Goal: Information Seeking & Learning: Learn about a topic

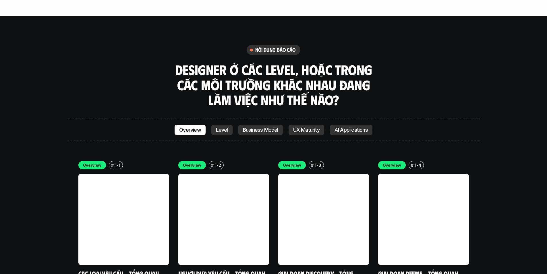
scroll to position [1609, 0]
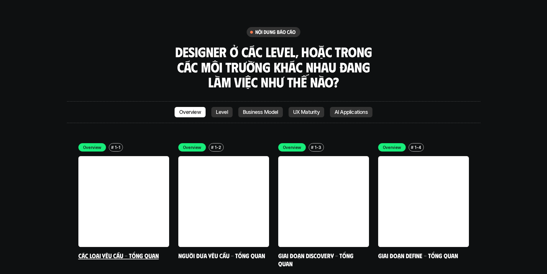
click at [114, 166] on link at bounding box center [123, 201] width 91 height 91
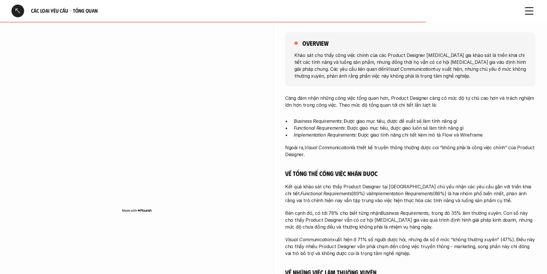
scroll to position [57, 0]
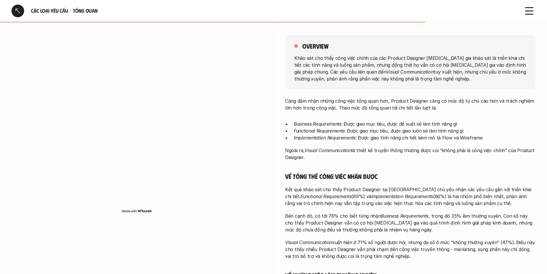
click at [22, 12] on div at bounding box center [17, 11] width 13 height 13
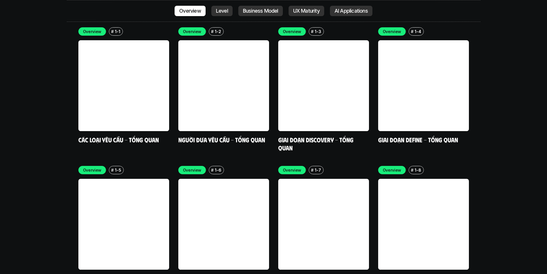
scroll to position [1772, 0]
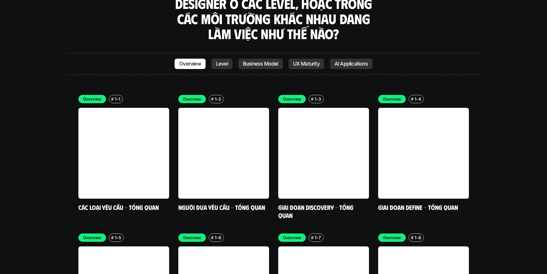
scroll to position [1628, 0]
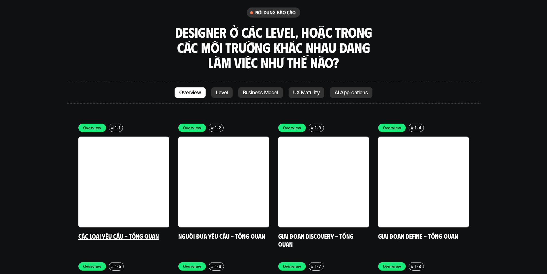
click at [121, 165] on link at bounding box center [123, 181] width 91 height 91
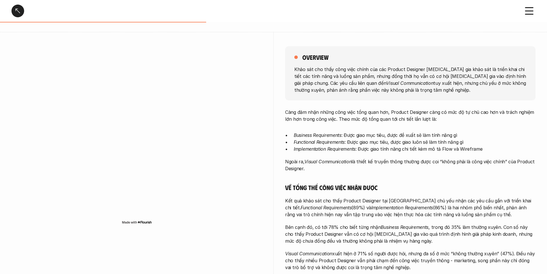
scroll to position [57, 0]
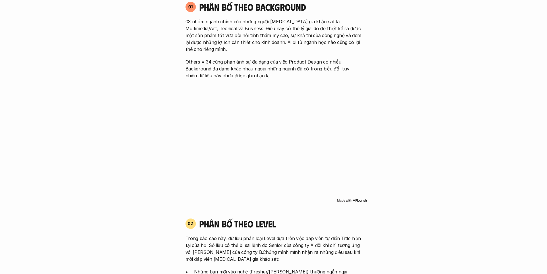
scroll to position [431, 0]
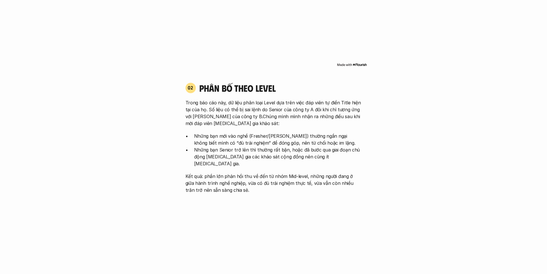
scroll to position [575, 0]
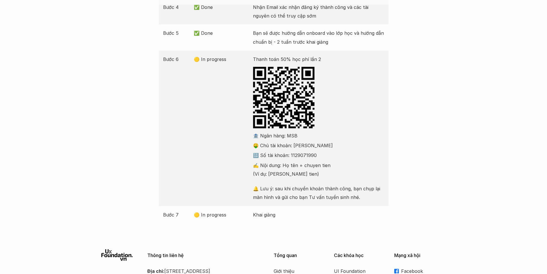
scroll to position [86, 0]
